Goal: Subscribe to service/newsletter

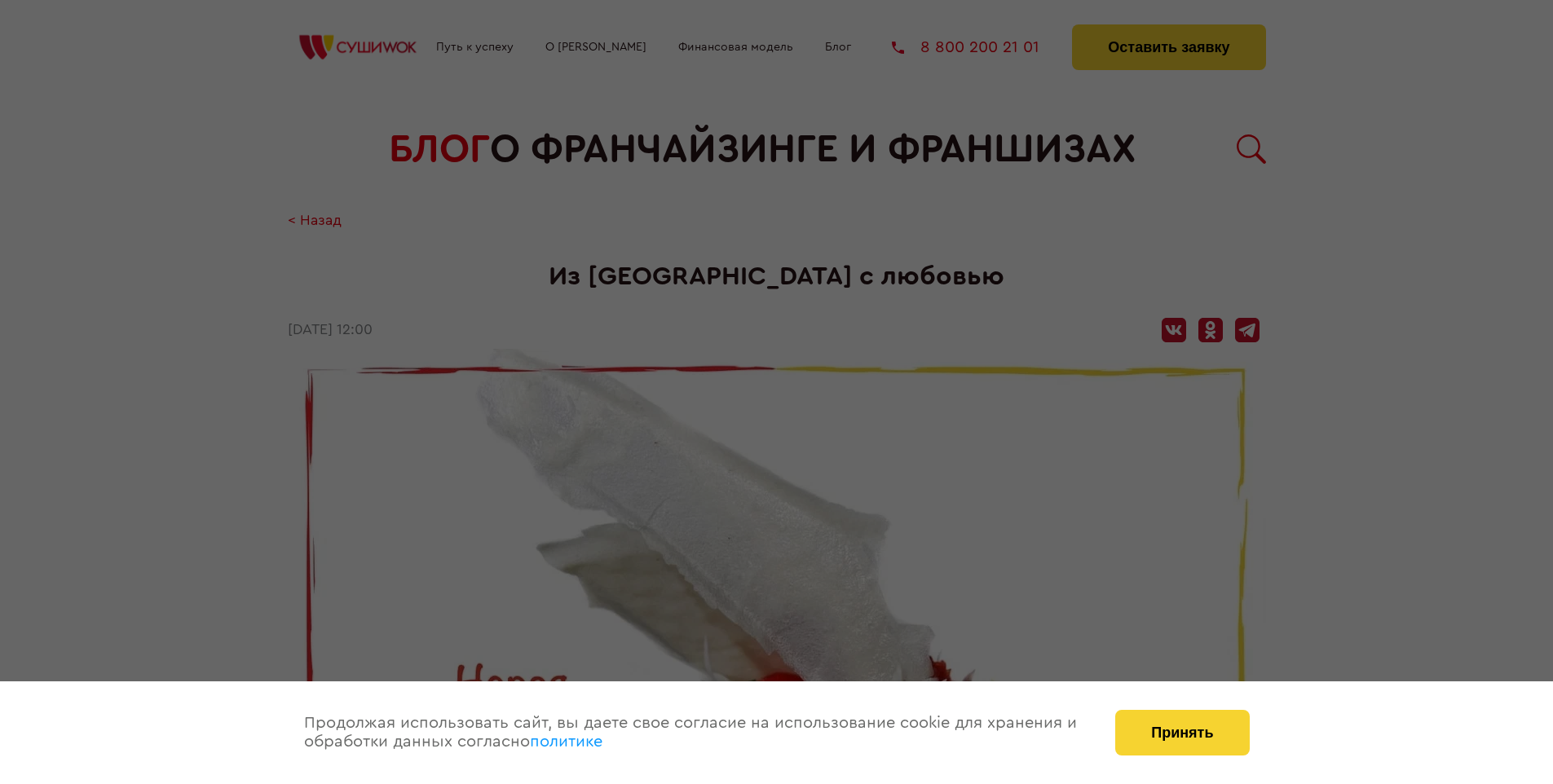
scroll to position [2090, 0]
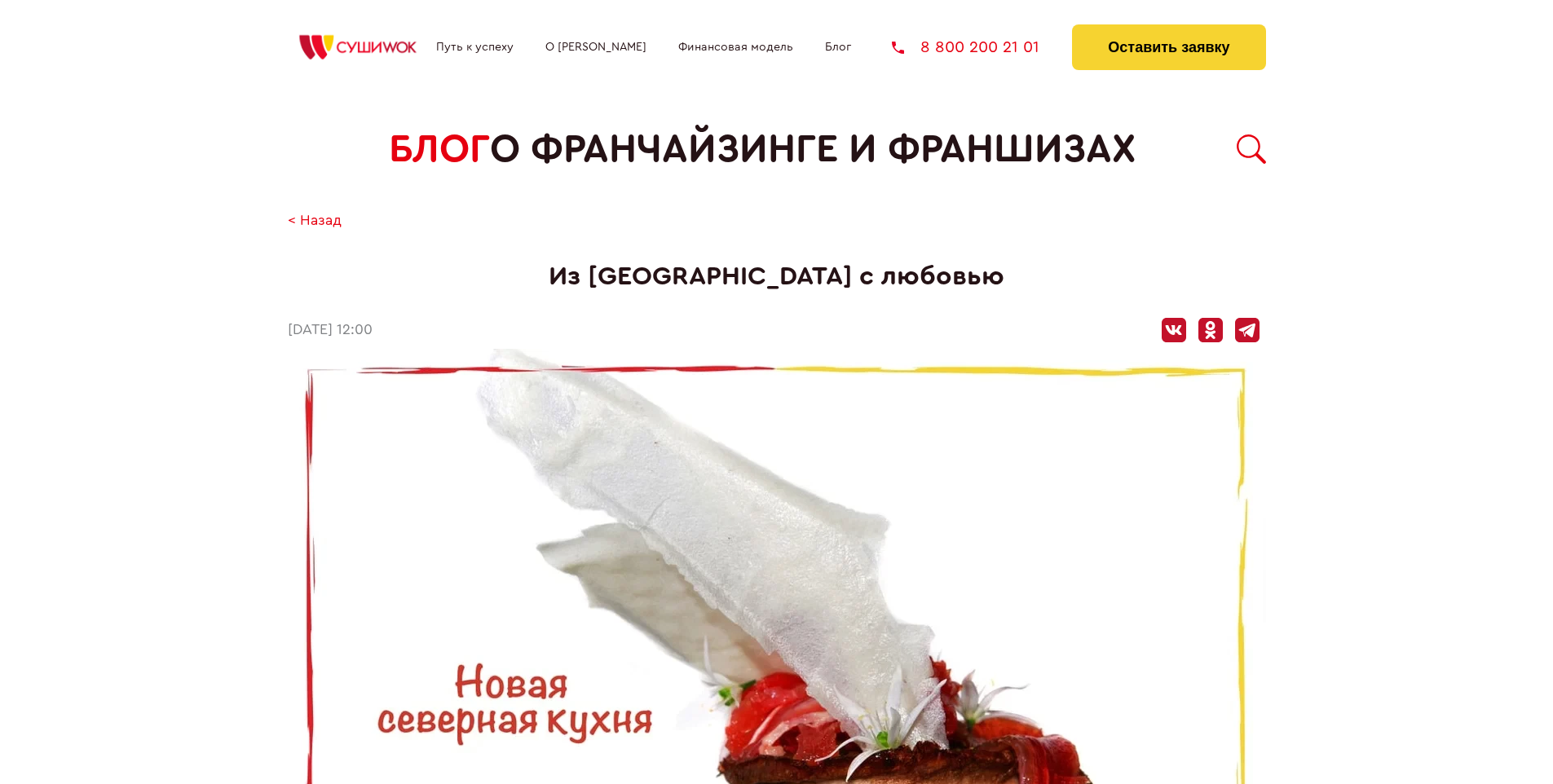
scroll to position [2090, 0]
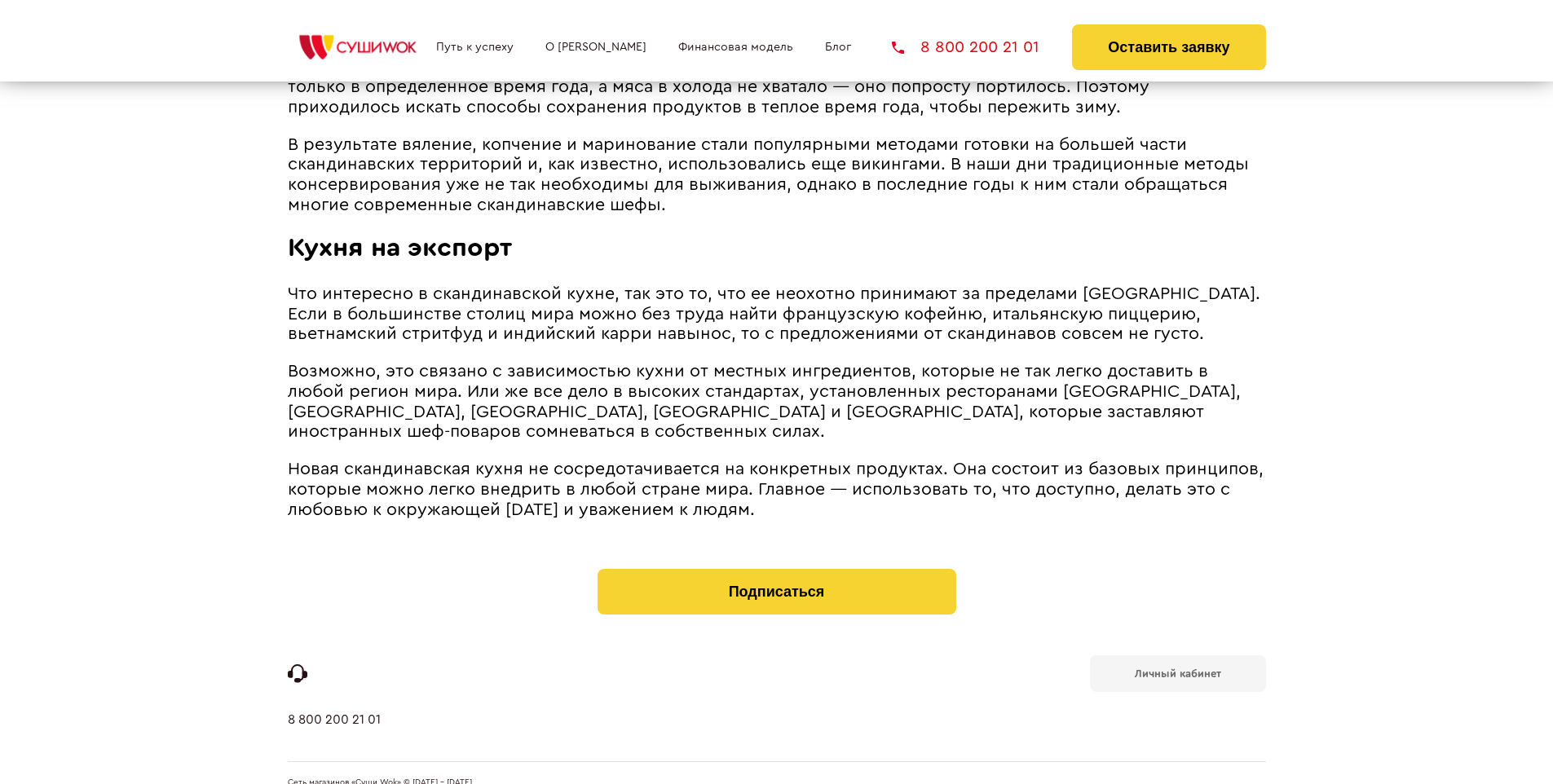
click at [1178, 668] on b "Личный кабинет" at bounding box center [1178, 673] width 86 height 11
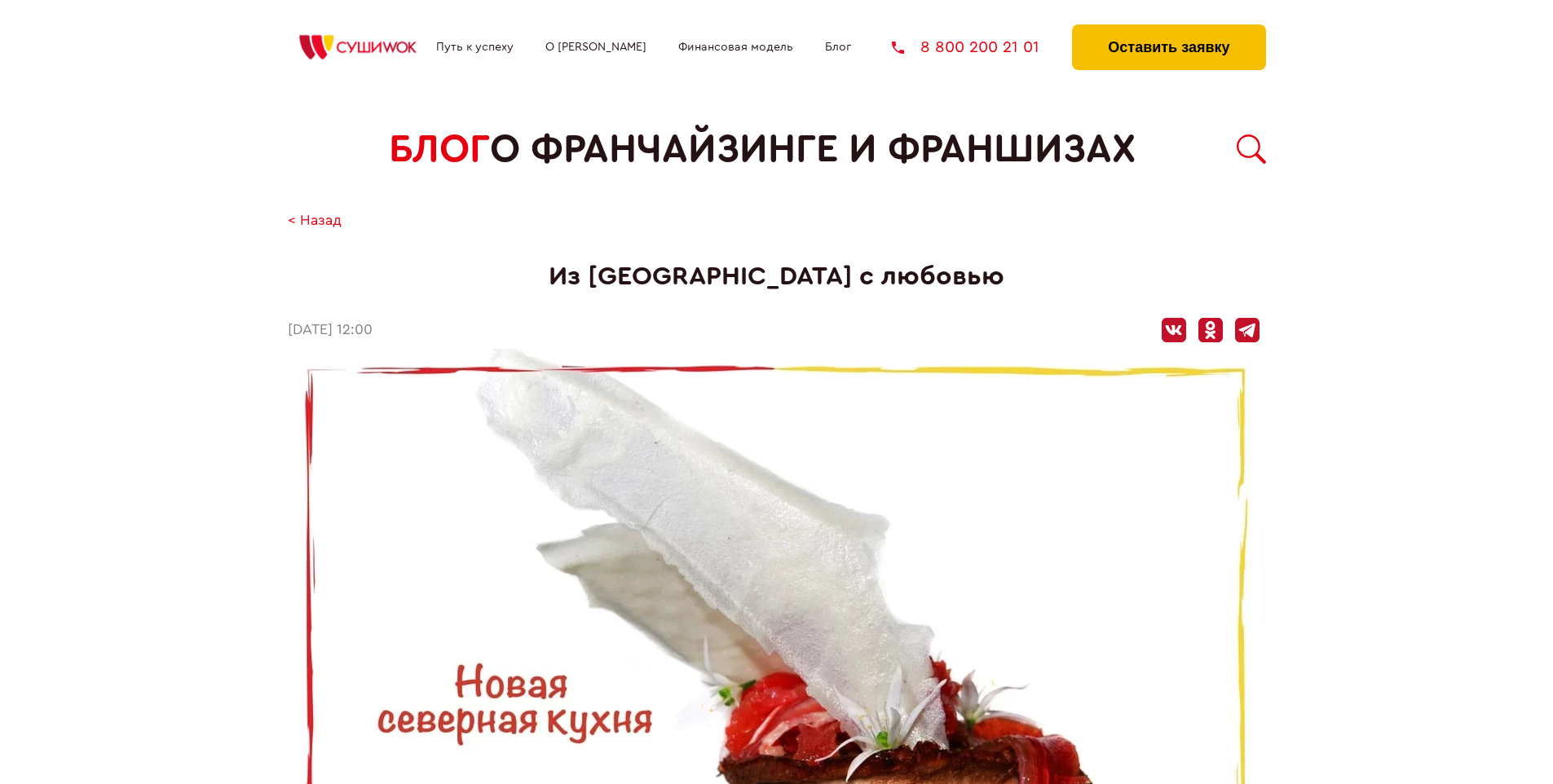
click at [1169, 29] on button "Оставить заявку" at bounding box center [1169, 48] width 194 height 46
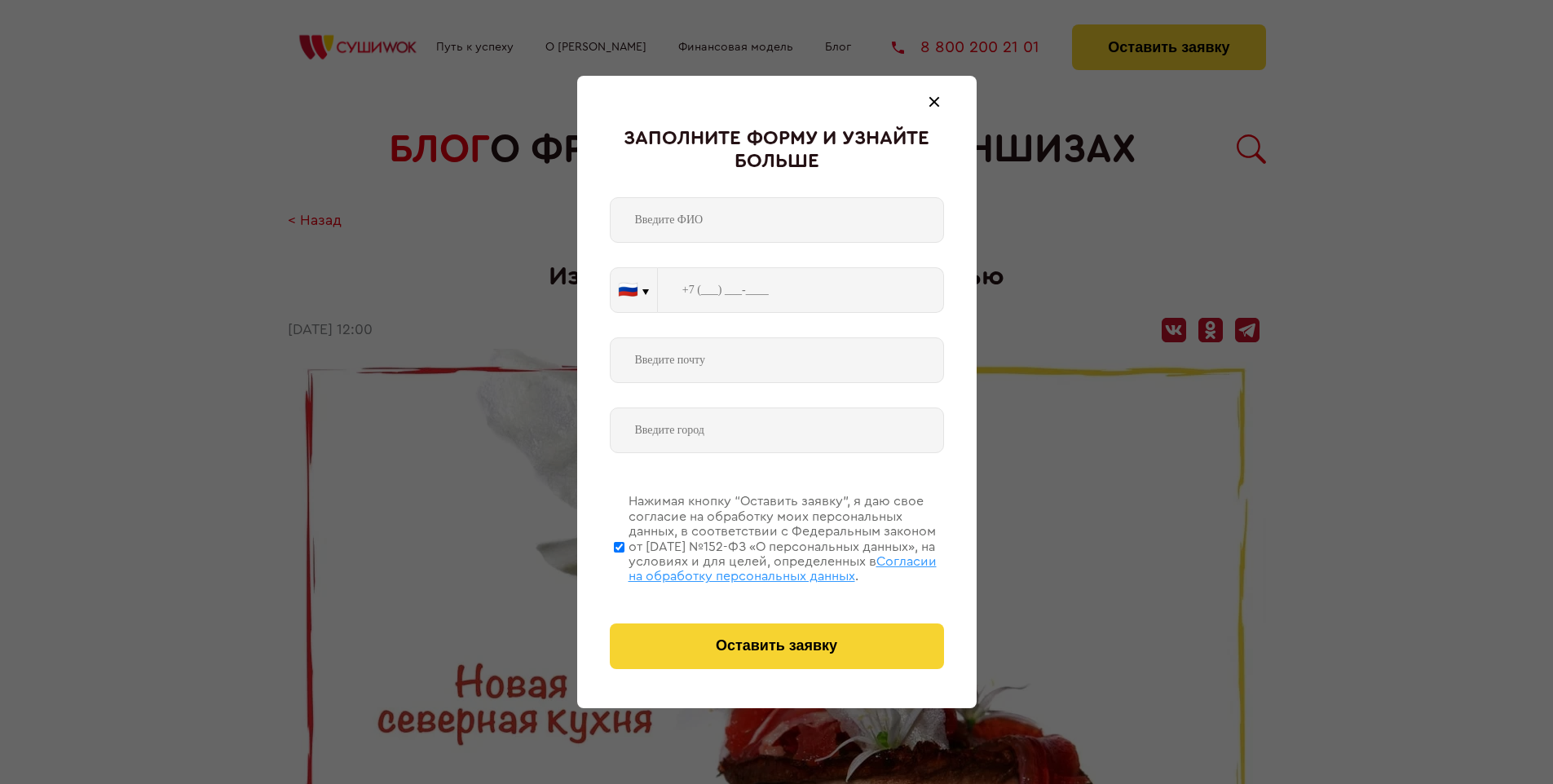
click at [756, 567] on span "Согласии на обработку персональных данных" at bounding box center [782, 569] width 308 height 28
click at [625, 567] on input "Нажимая кнопку “Оставить заявку”, я даю свое согласие на обработку моих персона…" at bounding box center [619, 546] width 11 height 130
checkbox input "false"
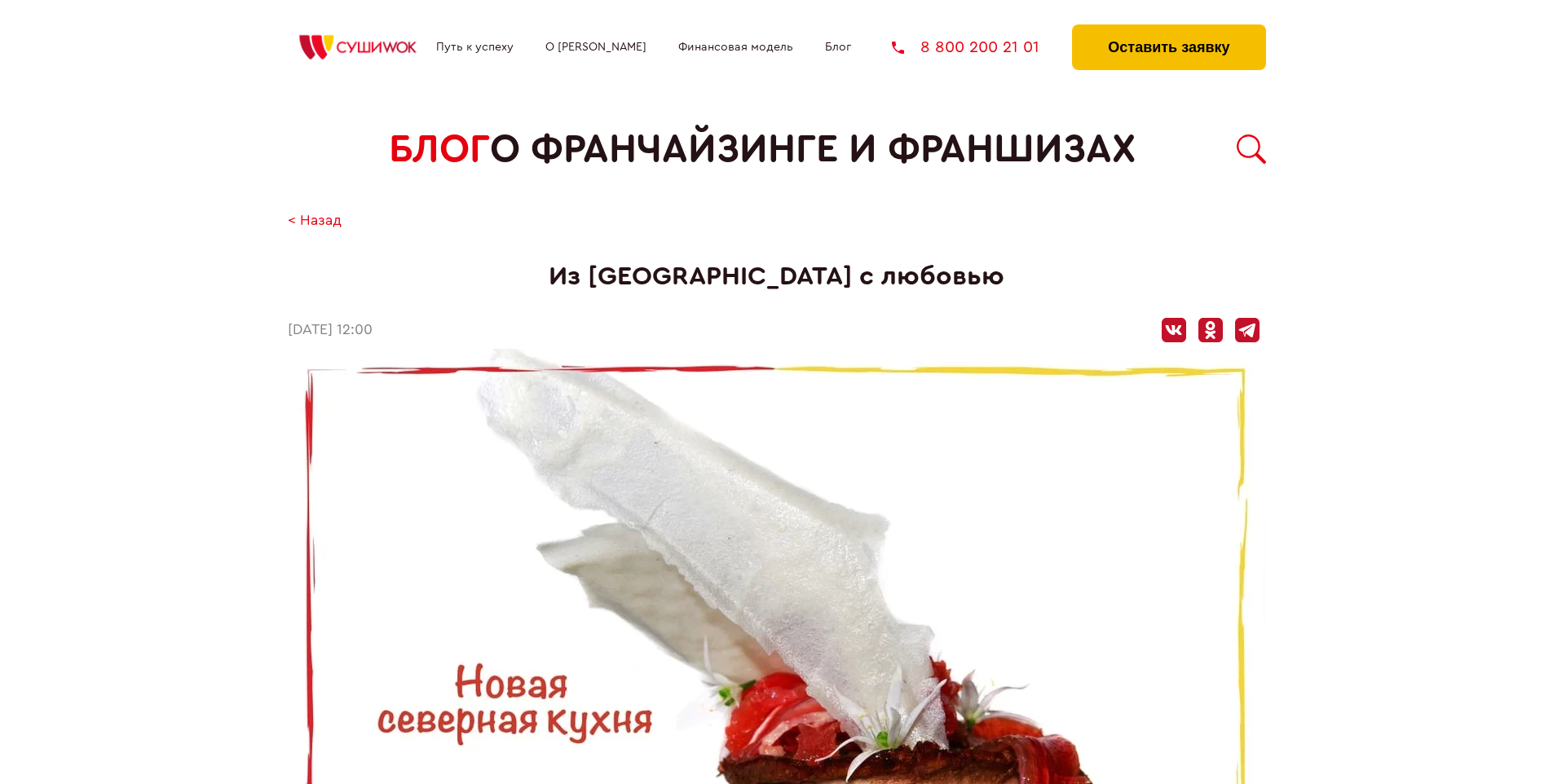
click at [1169, 29] on button "Оставить заявку" at bounding box center [1169, 48] width 194 height 46
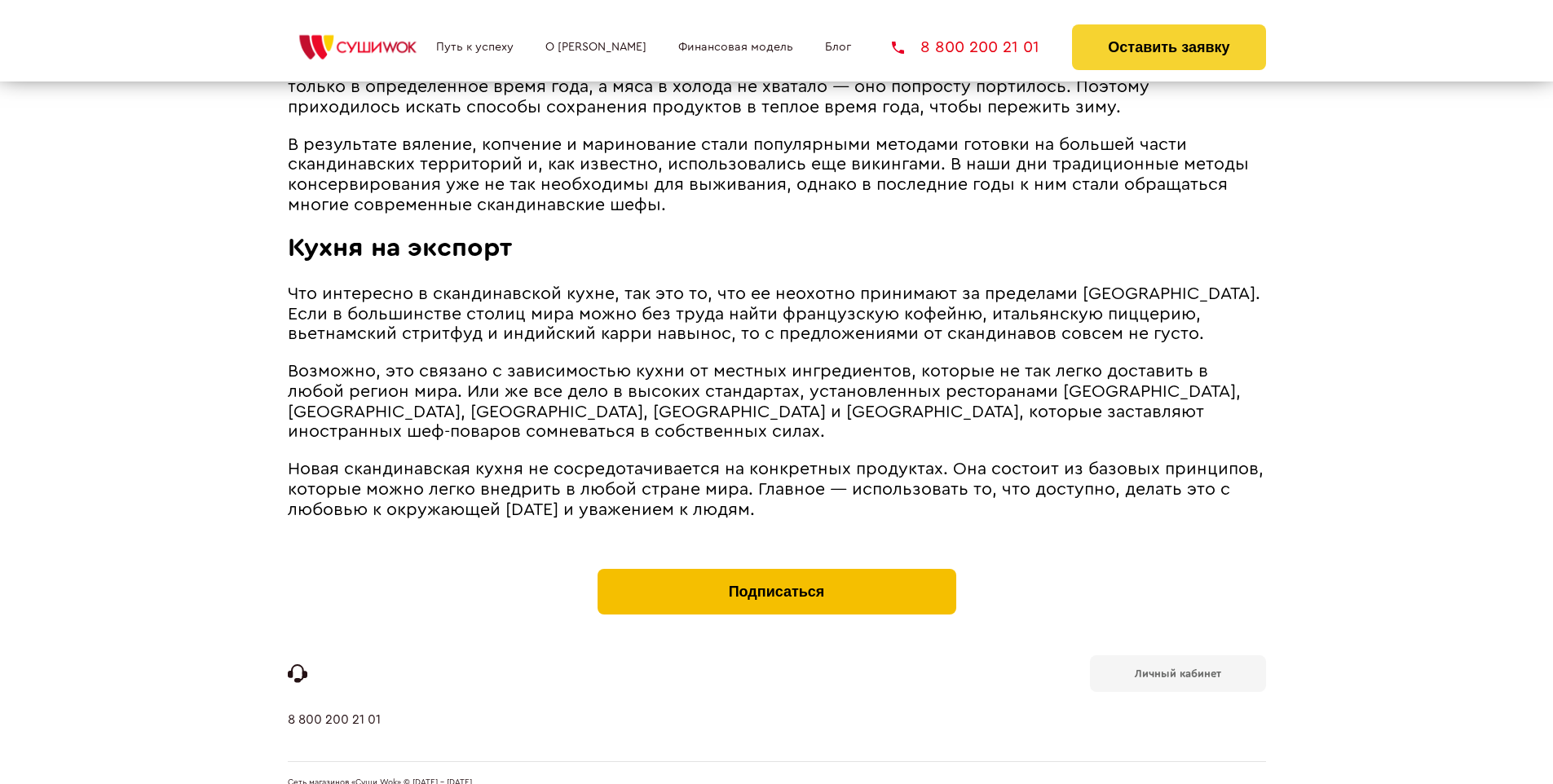
click at [776, 569] on button "Подписаться" at bounding box center [776, 591] width 358 height 46
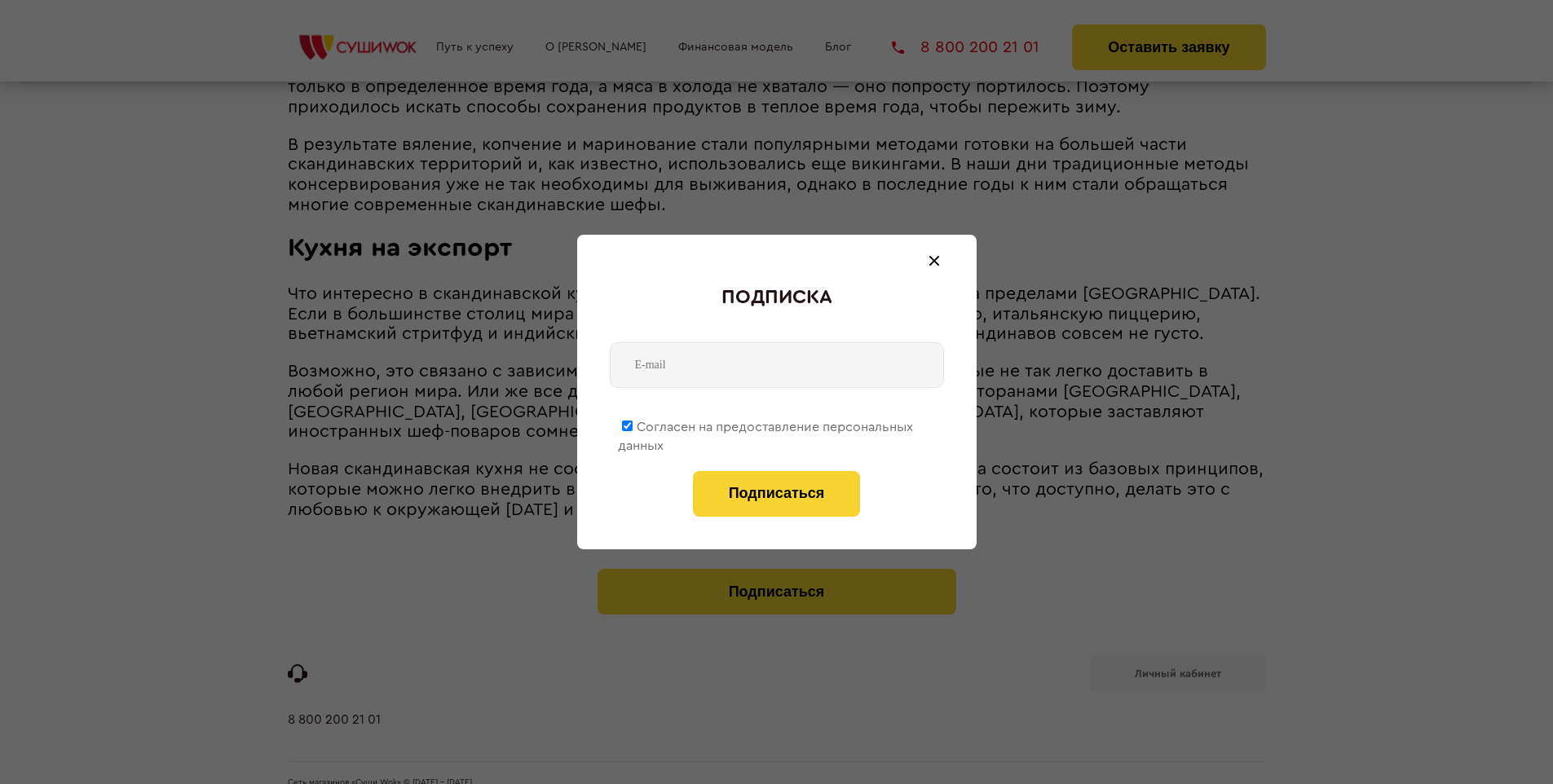
click at [767, 424] on span "Согласен на предоставление персональных данных" at bounding box center [765, 437] width 295 height 32
click at [633, 424] on input "Согласен на предоставление персональных данных" at bounding box center [628, 426] width 11 height 11
checkbox input "false"
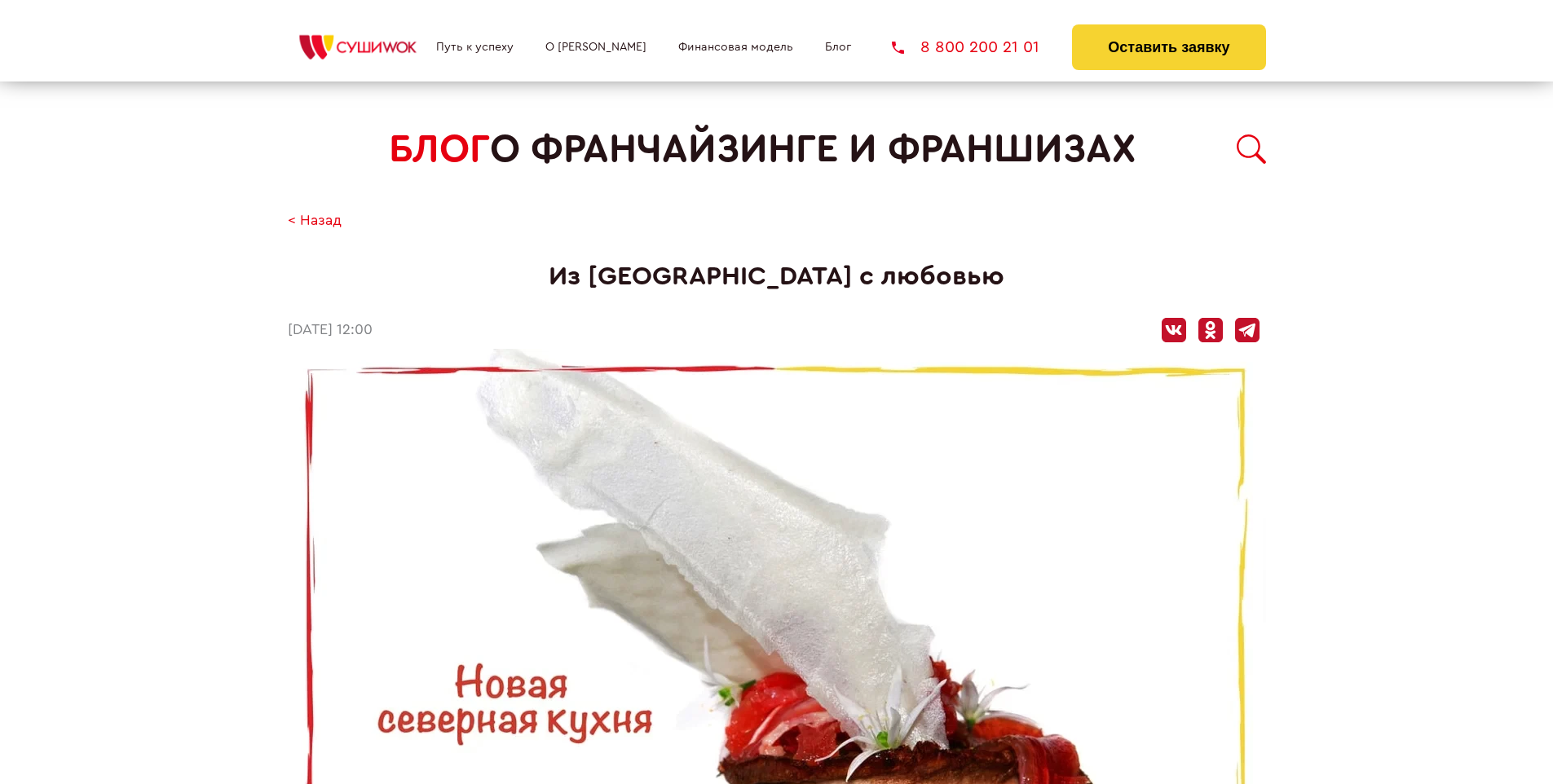
scroll to position [2090, 0]
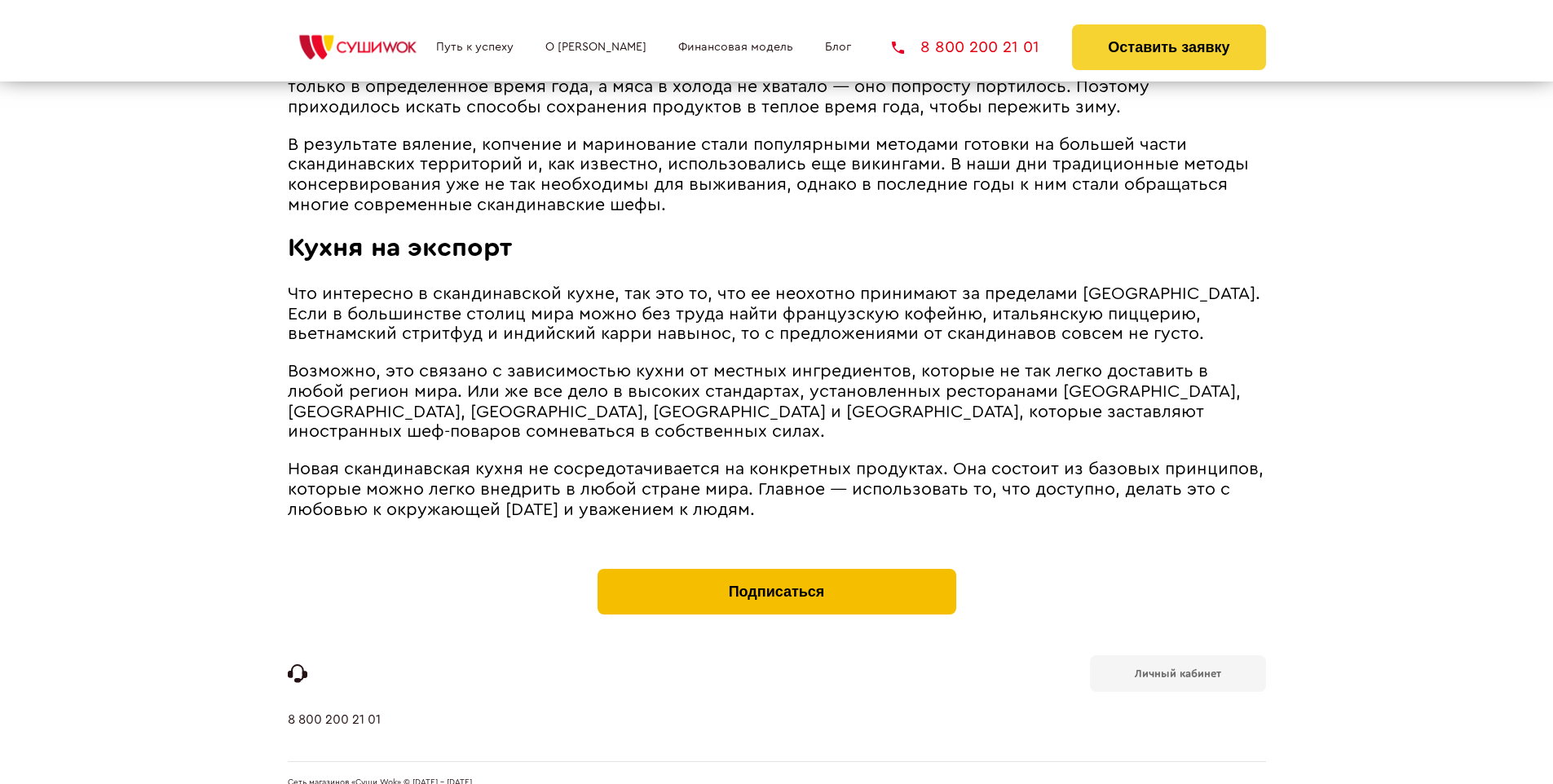
click at [776, 569] on button "Подписаться" at bounding box center [776, 591] width 358 height 46
